Goal: Transaction & Acquisition: Obtain resource

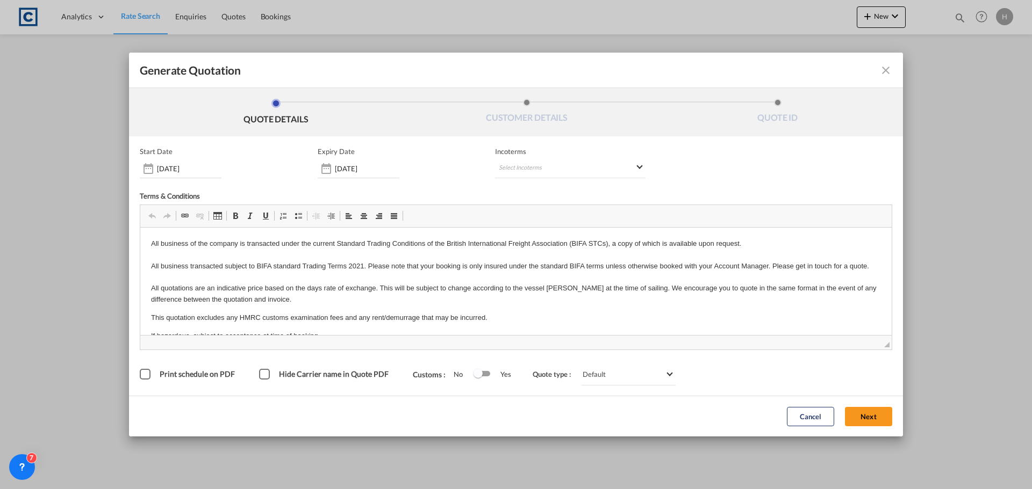
drag, startPoint x: 867, startPoint y: 414, endPoint x: 859, endPoint y: 413, distance: 8.1
click at [867, 414] on button "Next" at bounding box center [868, 416] width 47 height 19
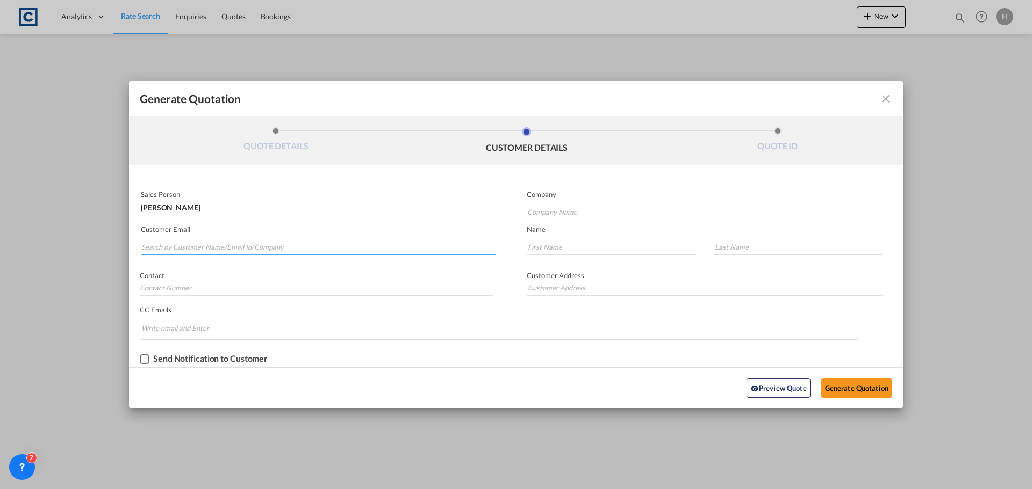
click at [188, 249] on input "Search by Customer Name/Email Id/Company" at bounding box center [318, 247] width 354 height 16
type input "[PERSON_NAME]"
click at [249, 246] on input "[PERSON_NAME]" at bounding box center [318, 247] width 354 height 16
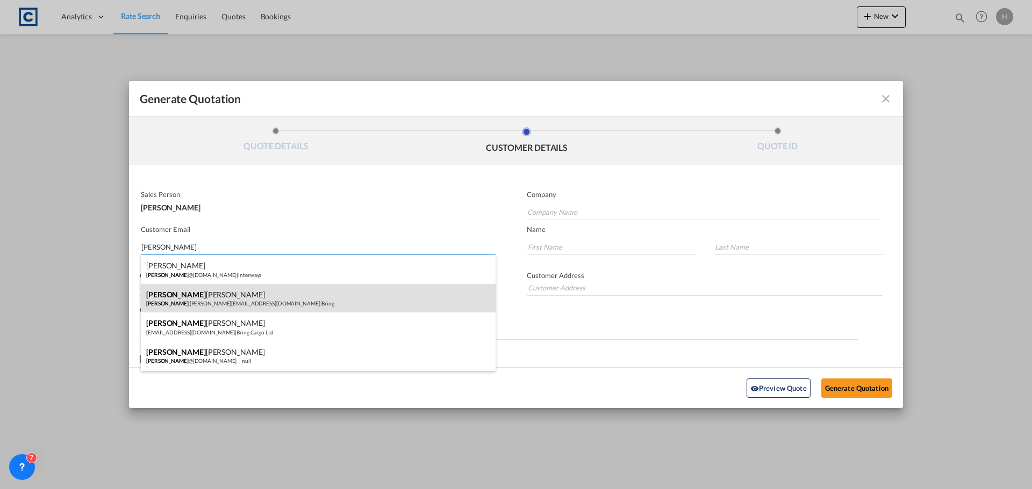
click at [259, 297] on div "[PERSON_NAME] [PERSON_NAME] .[PERSON_NAME][EMAIL_ADDRESS][DOMAIN_NAME] | Bring" at bounding box center [318, 298] width 355 height 29
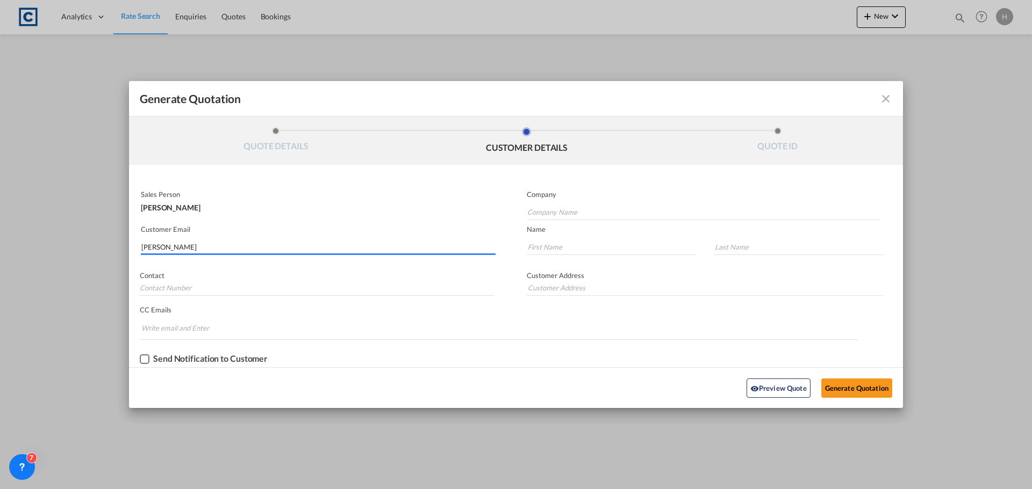
type input "Bring"
type input "[PERSON_NAME][EMAIL_ADDRESS][PERSON_NAME][DOMAIN_NAME]"
type input "[PERSON_NAME]"
type input "[PHONE_NUMBER]"
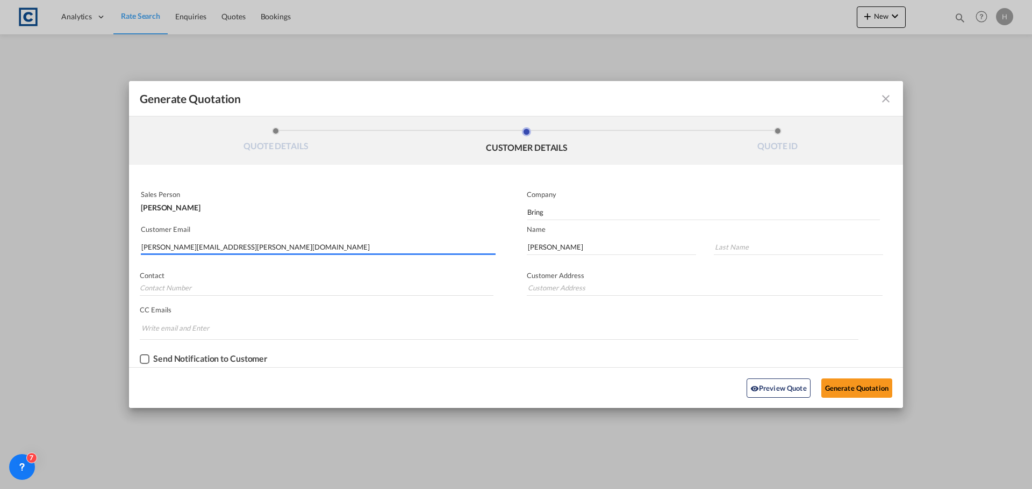
type input "Bring Cargo Ltd [GEOGRAPHIC_DATA] [GEOGRAPHIC_DATA][PERSON_NAME] [GEOGRAPHIC_DA…"
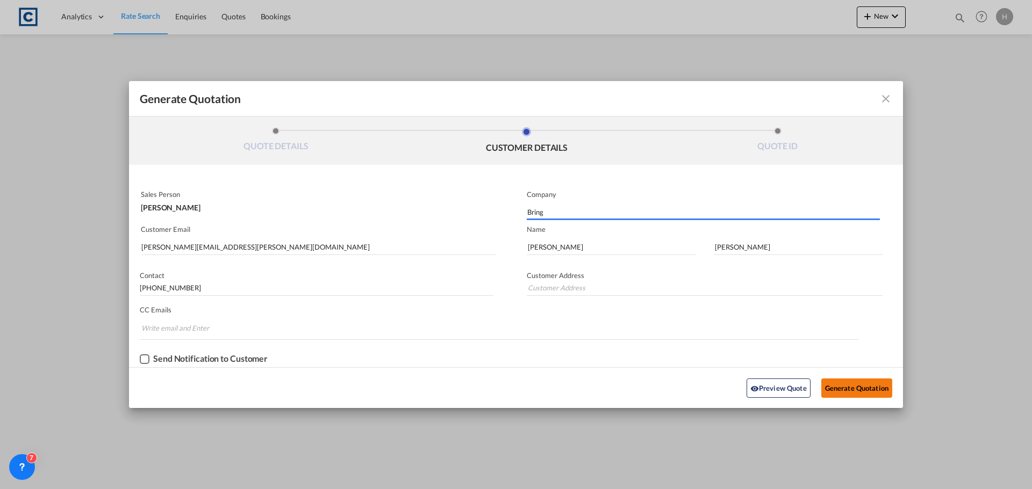
click at [861, 390] on button "Generate Quotation" at bounding box center [856, 388] width 71 height 19
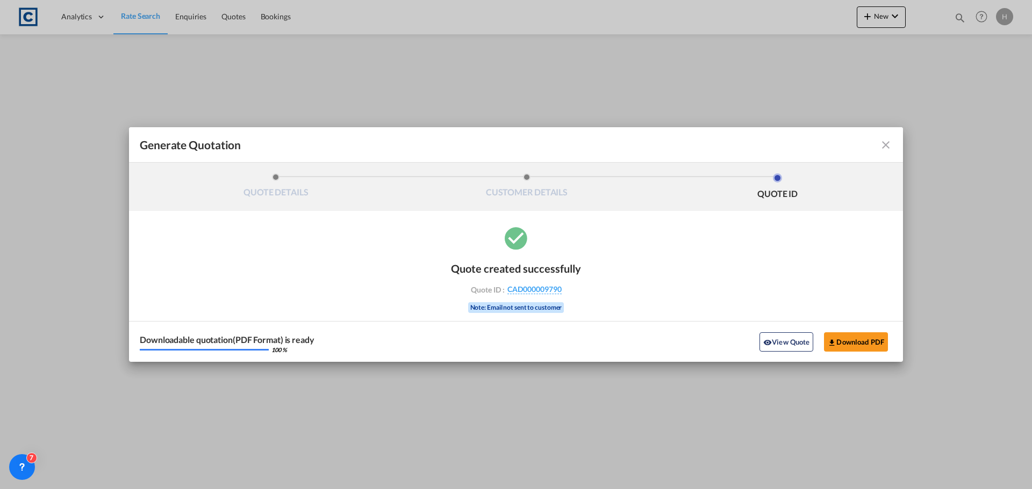
drag, startPoint x: 796, startPoint y: 346, endPoint x: 24, endPoint y: 399, distance: 773.4
click at [796, 346] on button "View Quote" at bounding box center [786, 342] width 54 height 19
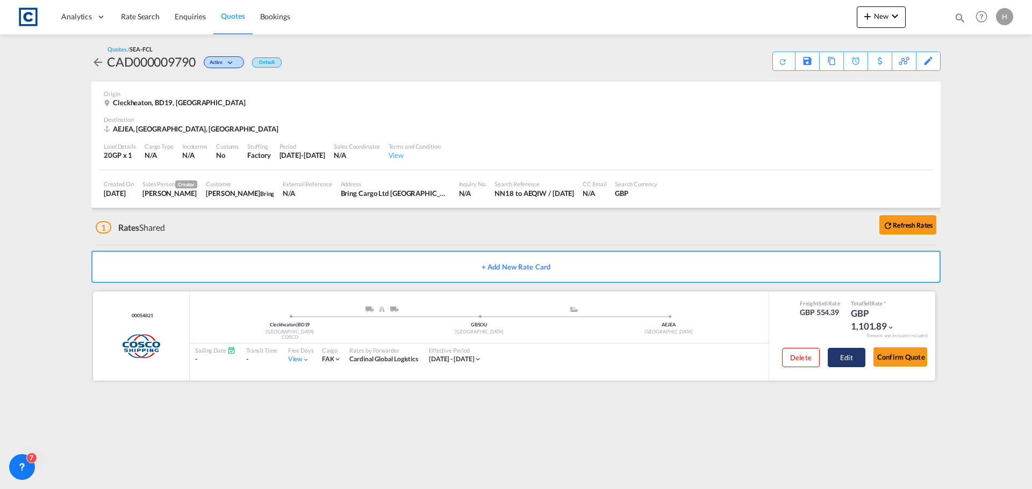
click at [839, 353] on button "Edit" at bounding box center [846, 357] width 38 height 19
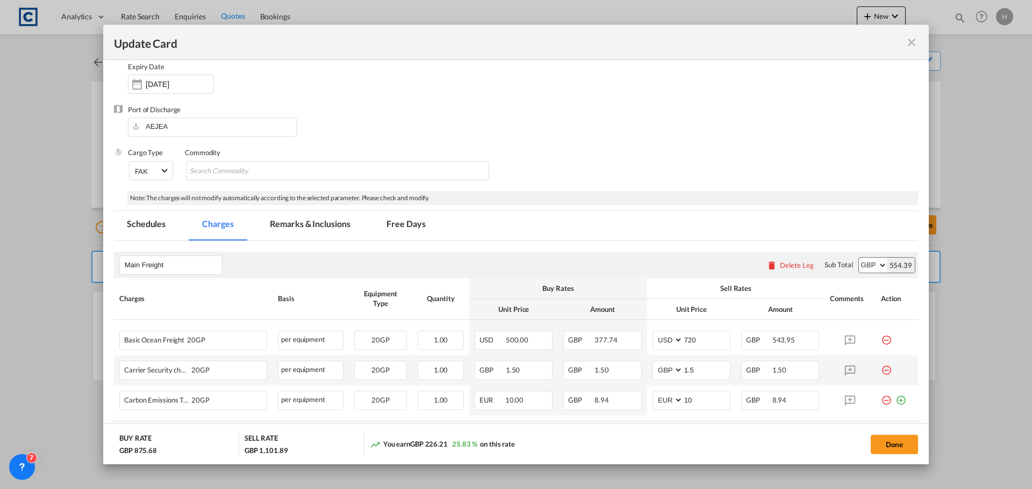
scroll to position [155, 0]
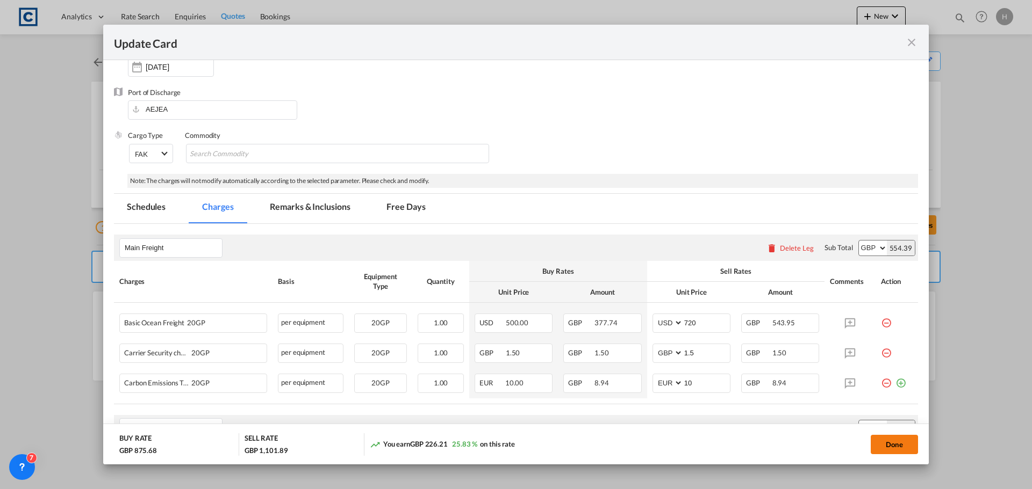
click at [910, 451] on button "Done" at bounding box center [893, 444] width 47 height 19
